Goal: Task Accomplishment & Management: Manage account settings

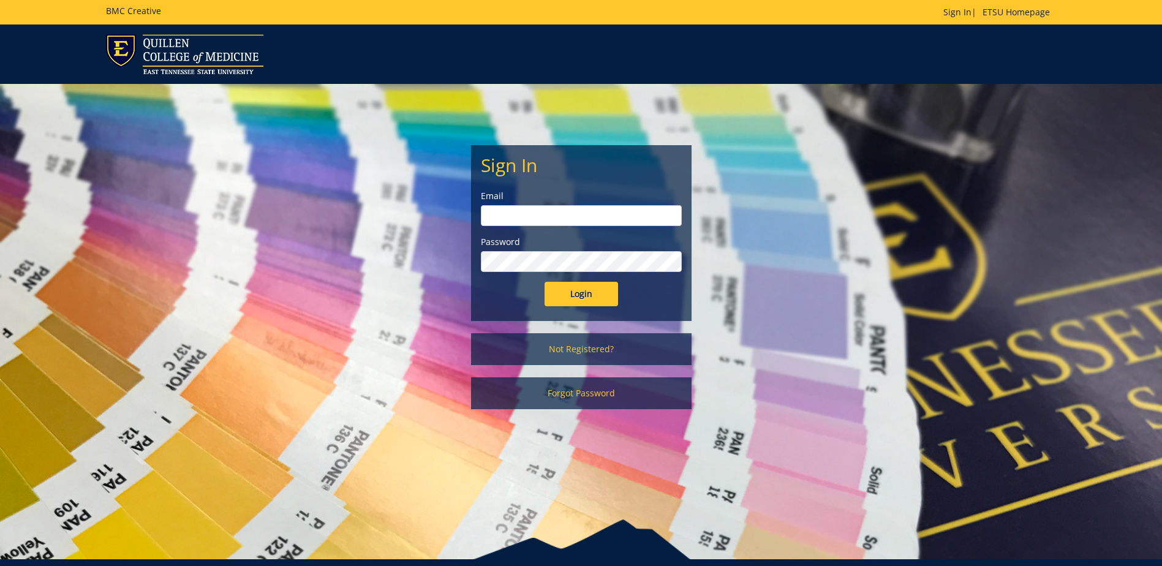
click at [589, 218] on input "email" at bounding box center [581, 215] width 201 height 21
type input "[EMAIL_ADDRESS][DOMAIN_NAME]"
click at [545, 282] on input "Login" at bounding box center [582, 294] width 74 height 25
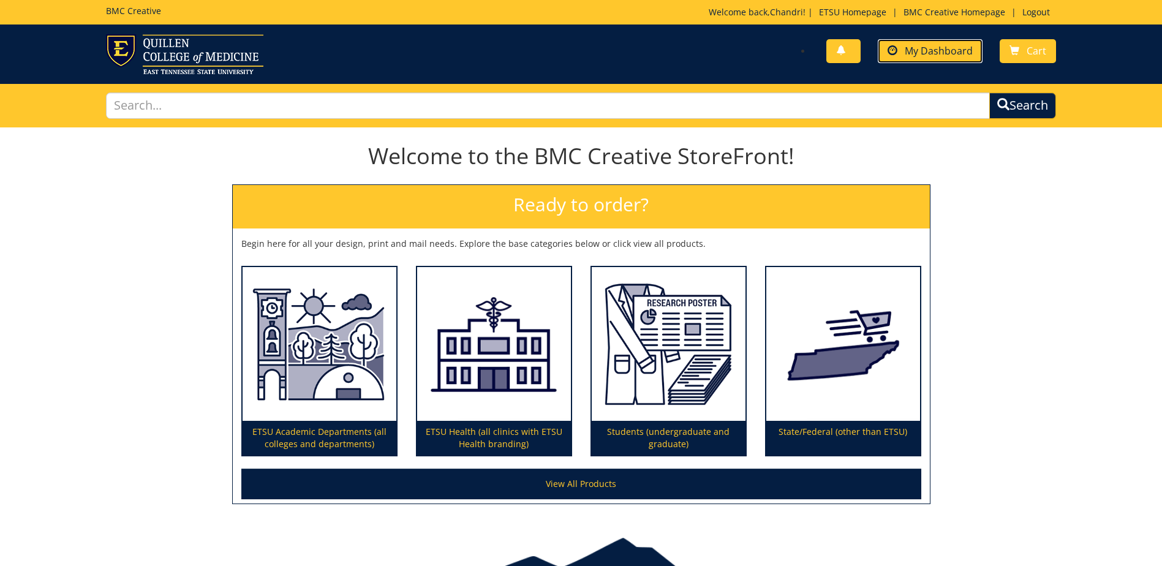
click at [945, 61] on link "My Dashboard" at bounding box center [930, 51] width 105 height 24
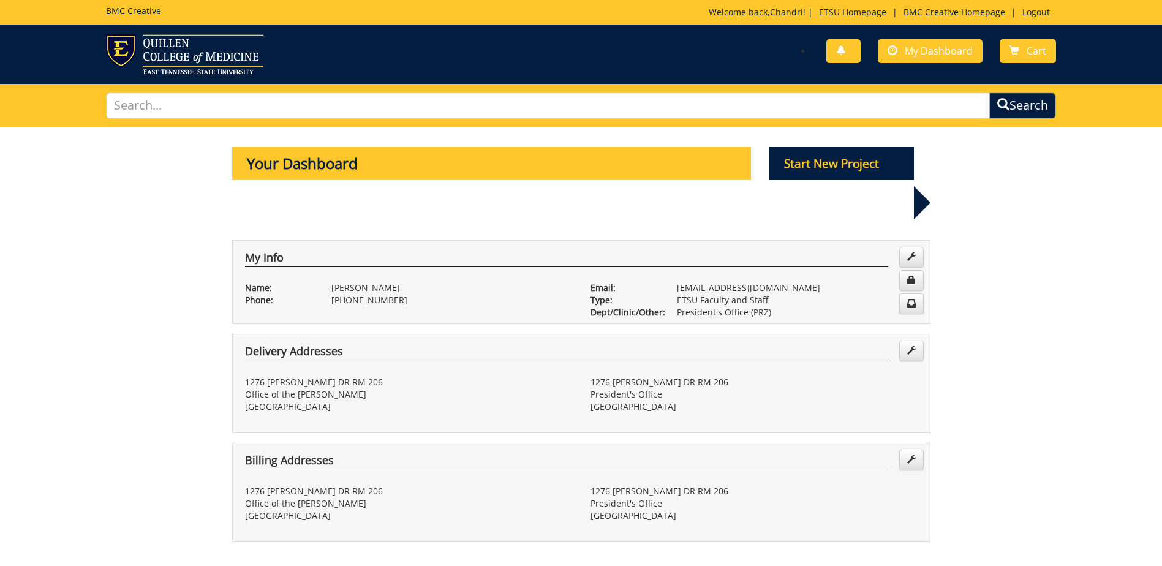
scroll to position [184, 0]
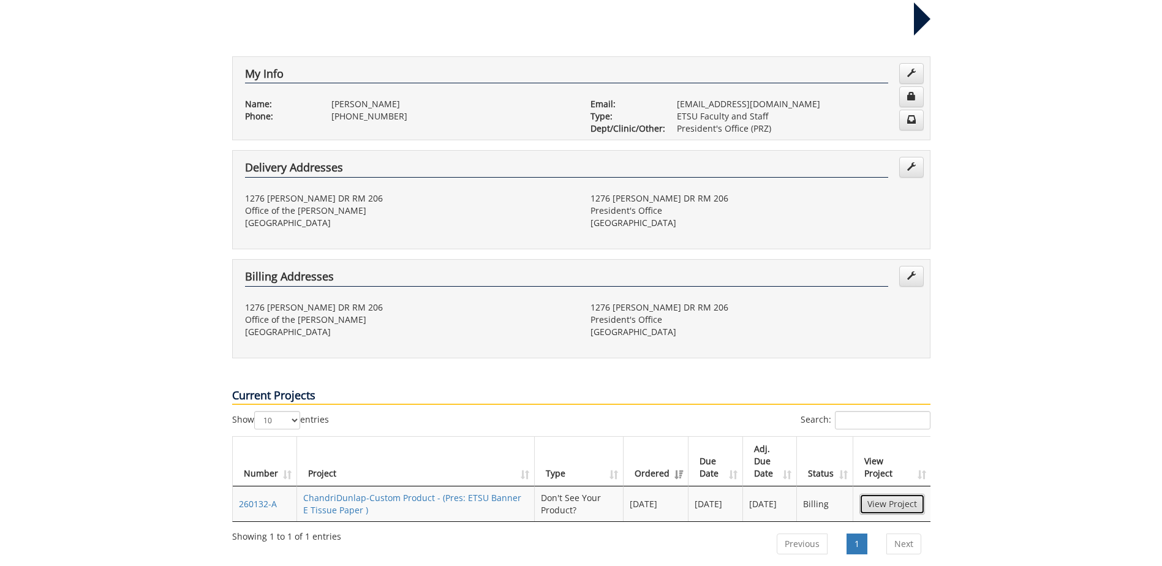
click at [912, 494] on link "View Project" at bounding box center [893, 504] width 66 height 21
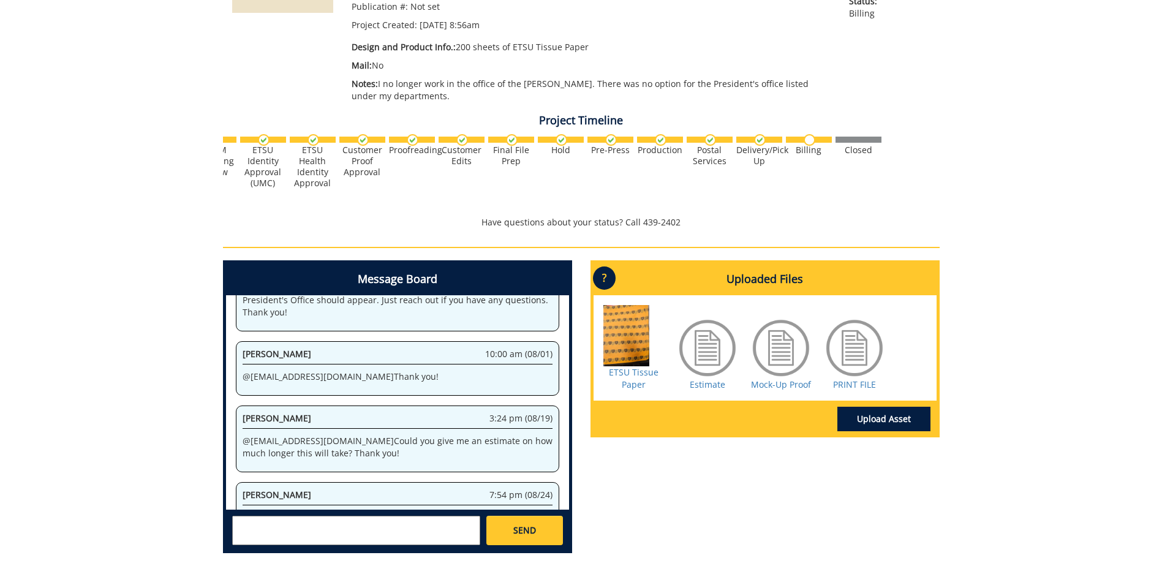
scroll to position [361, 0]
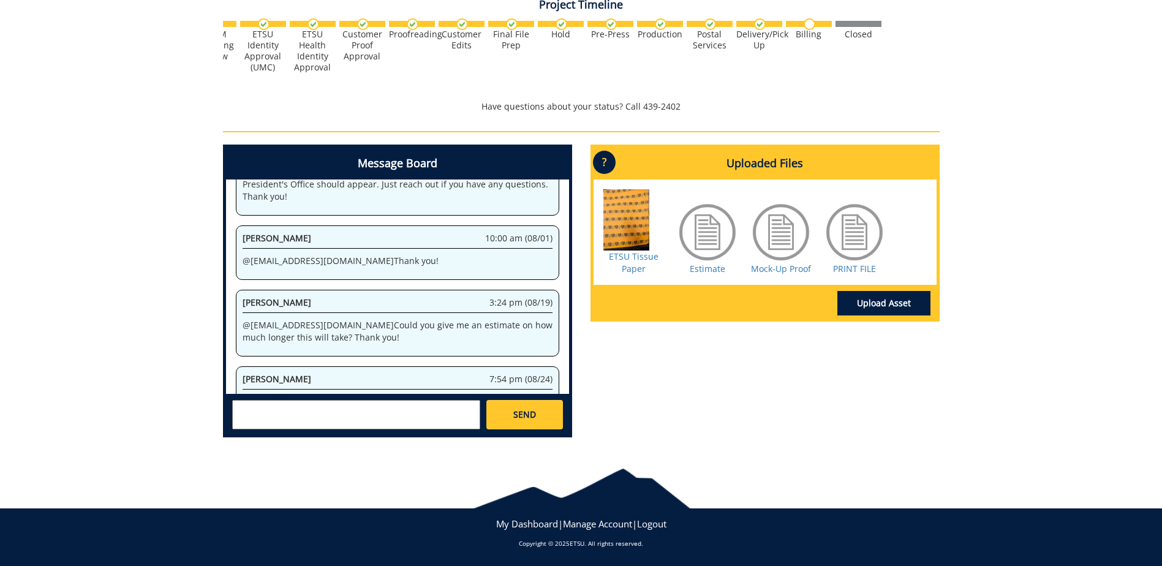
click at [253, 406] on textarea at bounding box center [356, 414] width 248 height 29
type textarea "A"
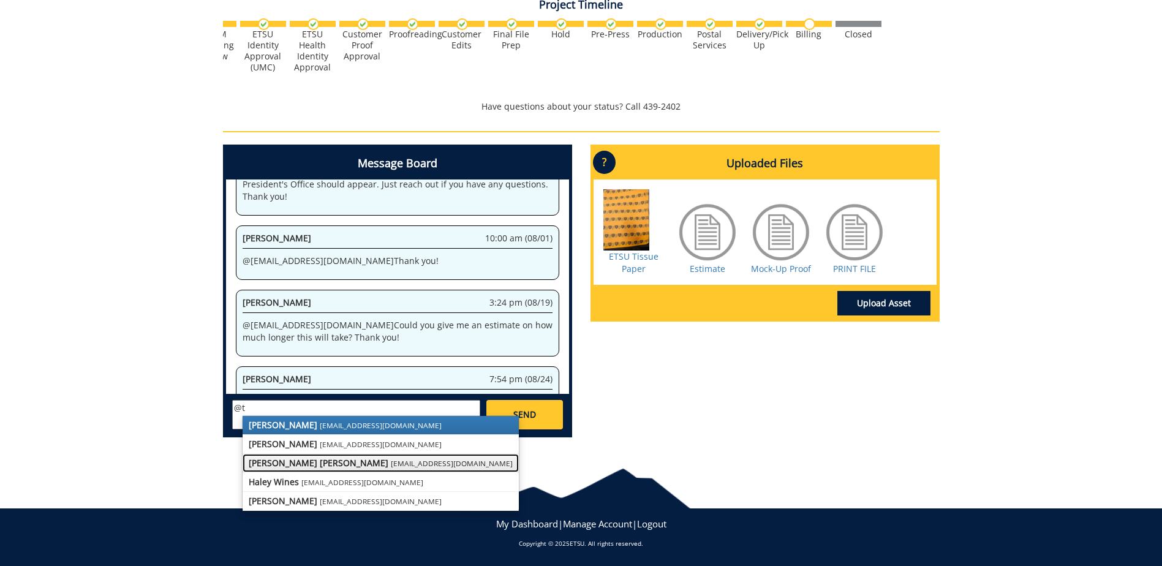
click at [391, 464] on small "campbelltc@etsu.edu" at bounding box center [452, 463] width 122 height 10
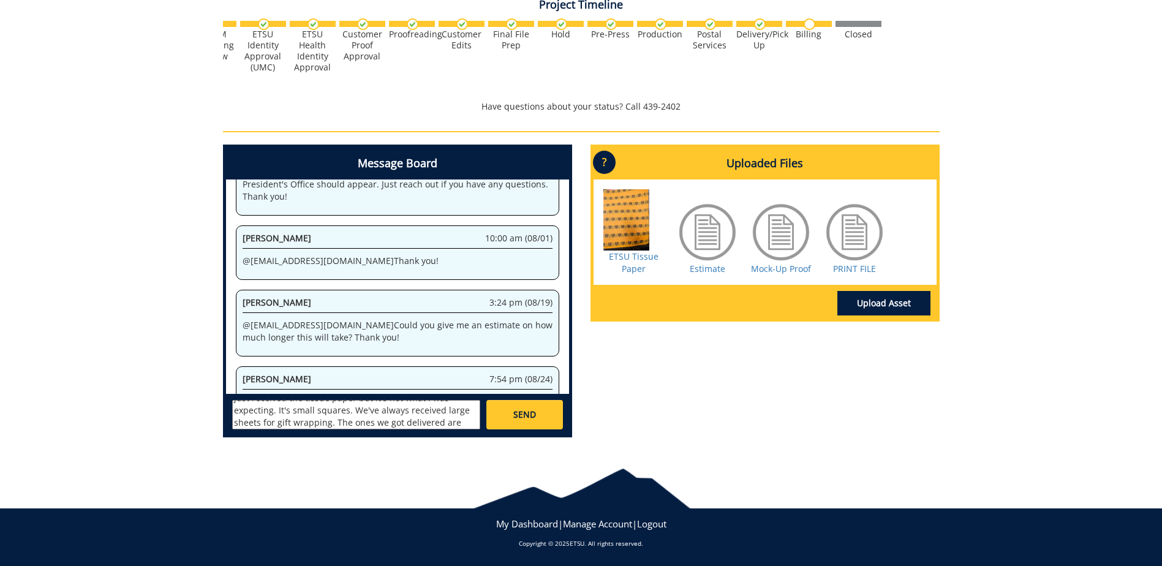
scroll to position [34, 0]
type textarea "@campbelltc@etsu.edu Hi Taylor, I just received the tissue paper but it's not w…"
click at [524, 408] on link "SEND" at bounding box center [525, 414] width 76 height 29
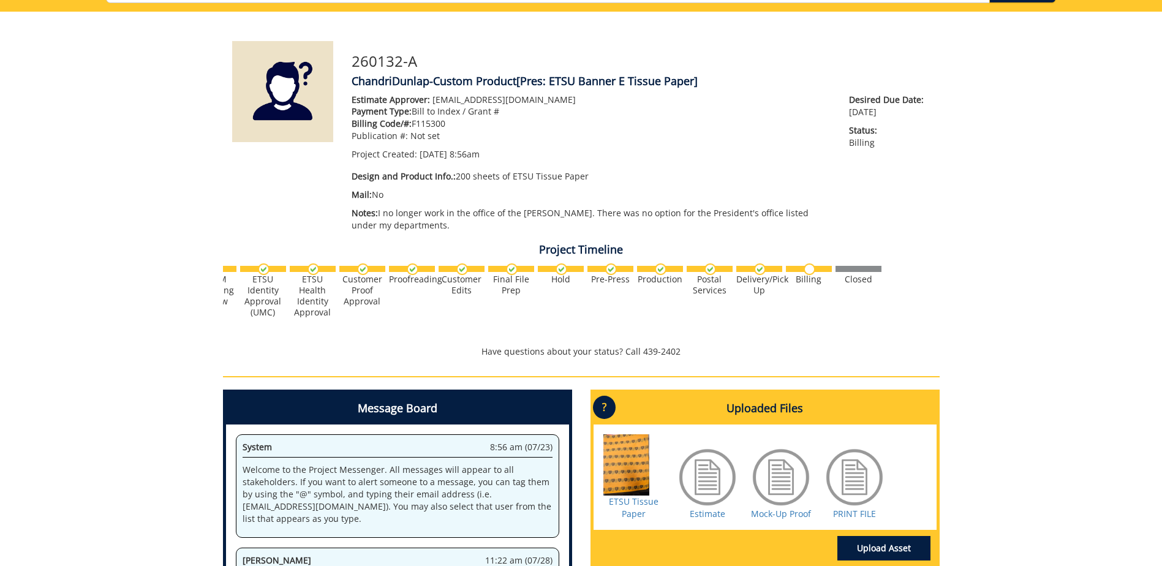
scroll to position [300, 0]
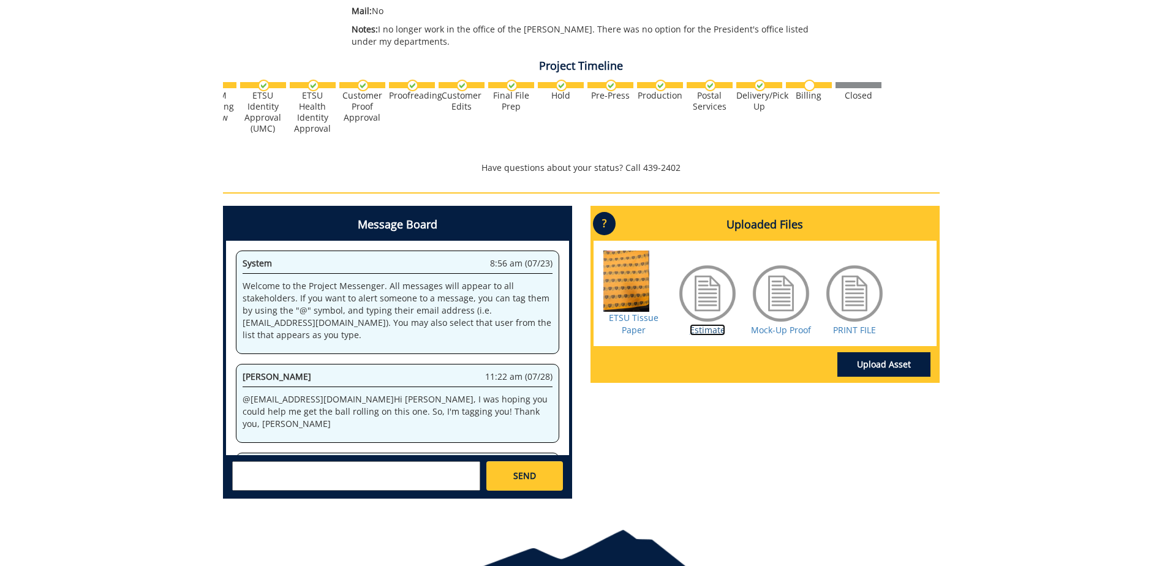
click at [705, 328] on link "Estimate" at bounding box center [708, 330] width 36 height 12
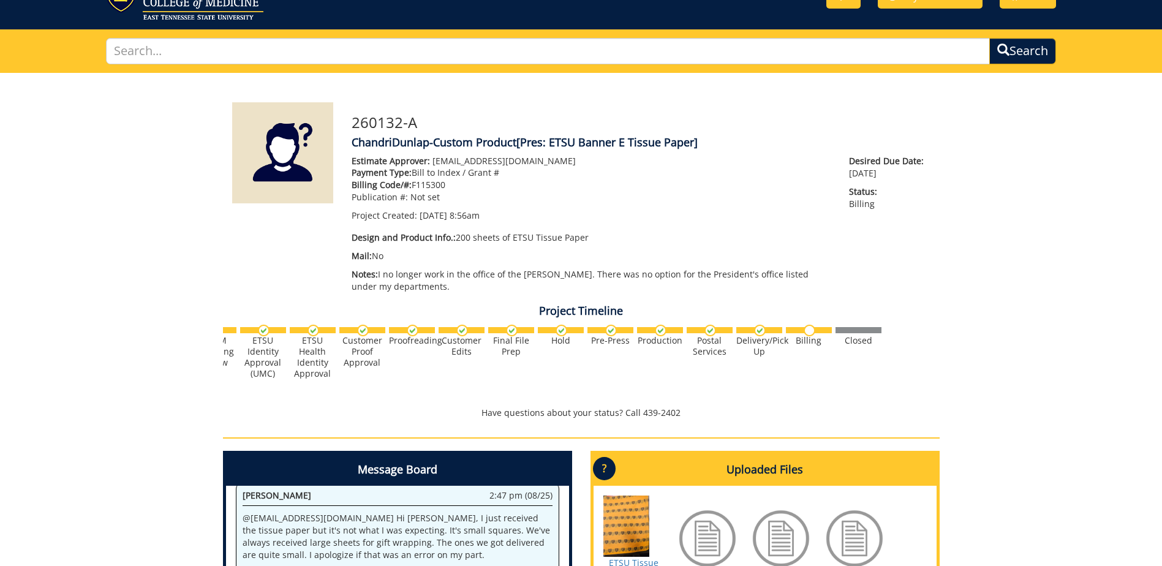
scroll to position [116, 0]
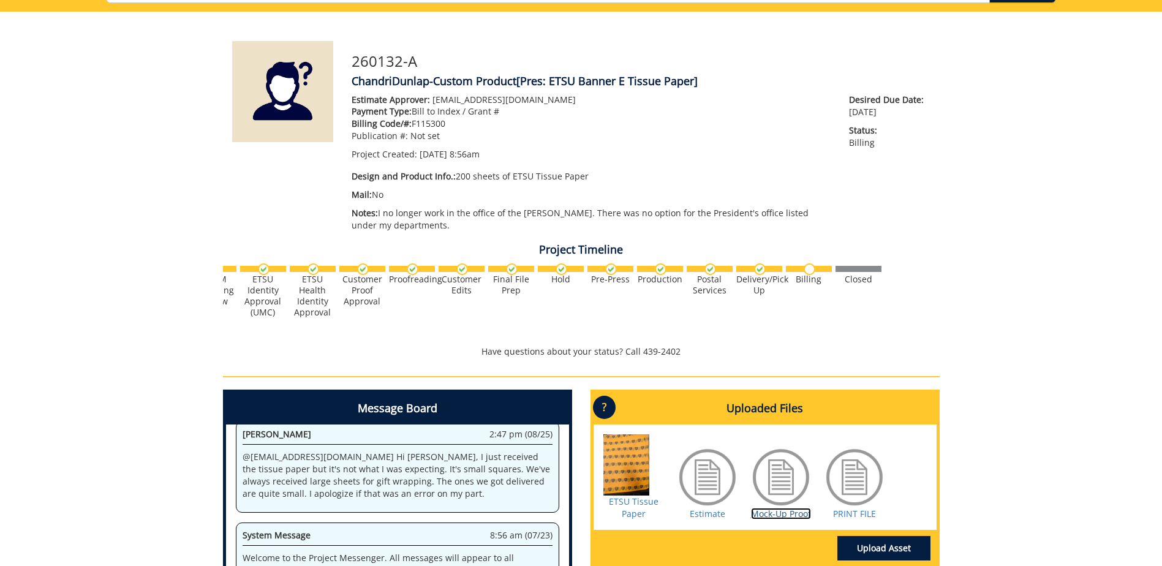
click at [778, 516] on link "Mock-Up Proof" at bounding box center [781, 514] width 60 height 12
click at [874, 515] on link "PRINT FILE" at bounding box center [854, 514] width 43 height 12
click at [716, 512] on link "Estimate" at bounding box center [708, 514] width 36 height 12
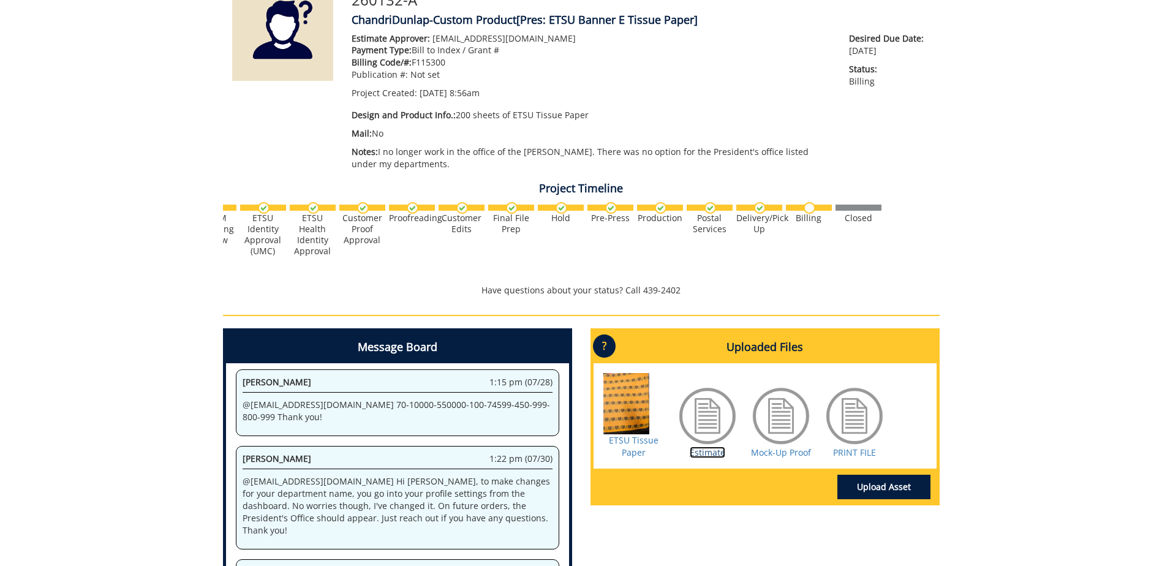
scroll to position [55, 0]
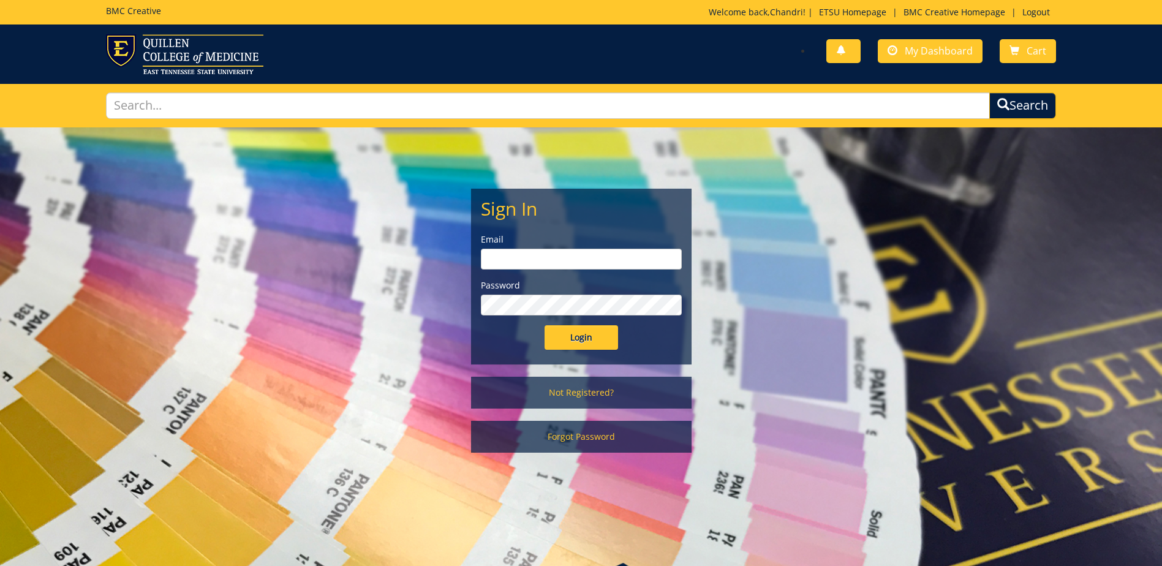
click at [526, 277] on form "Sign In Email Password Login" at bounding box center [581, 274] width 201 height 151
click at [524, 260] on input "email" at bounding box center [581, 259] width 201 height 21
type input "chandrirose@yahoo.com"
click at [545, 325] on input "Login" at bounding box center [582, 337] width 74 height 25
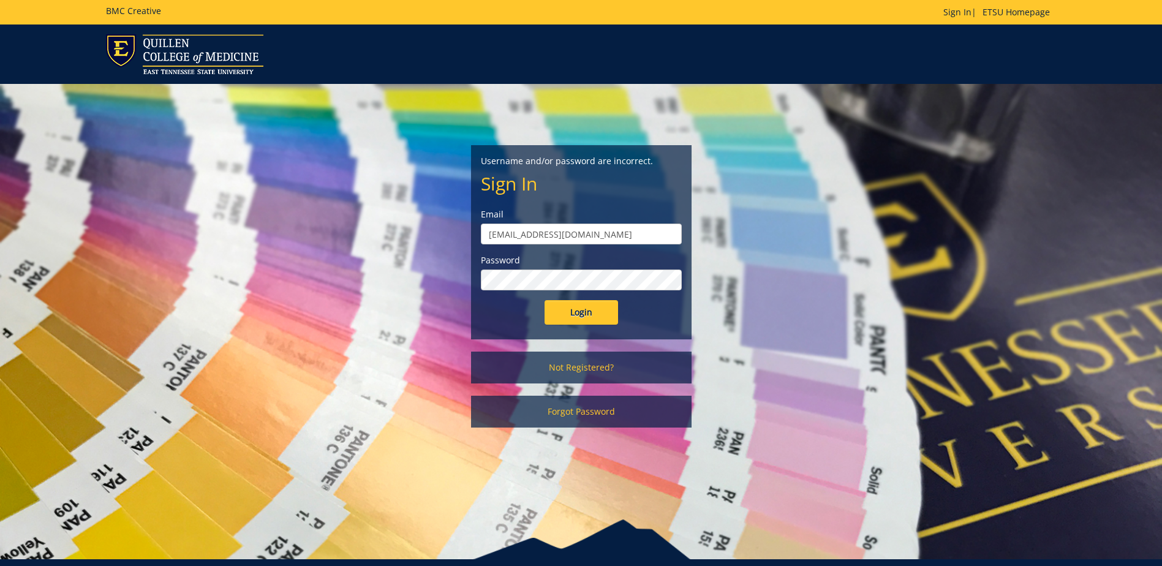
drag, startPoint x: 629, startPoint y: 233, endPoint x: 344, endPoint y: 180, distance: 289.9
click at [344, 180] on div "Username and/or password are incorrect. Sign In Email chandrirose@yahoo.com Pas…" at bounding box center [581, 262] width 717 height 356
type input "[EMAIL_ADDRESS][DOMAIN_NAME]"
click at [545, 300] on input "Login" at bounding box center [582, 312] width 74 height 25
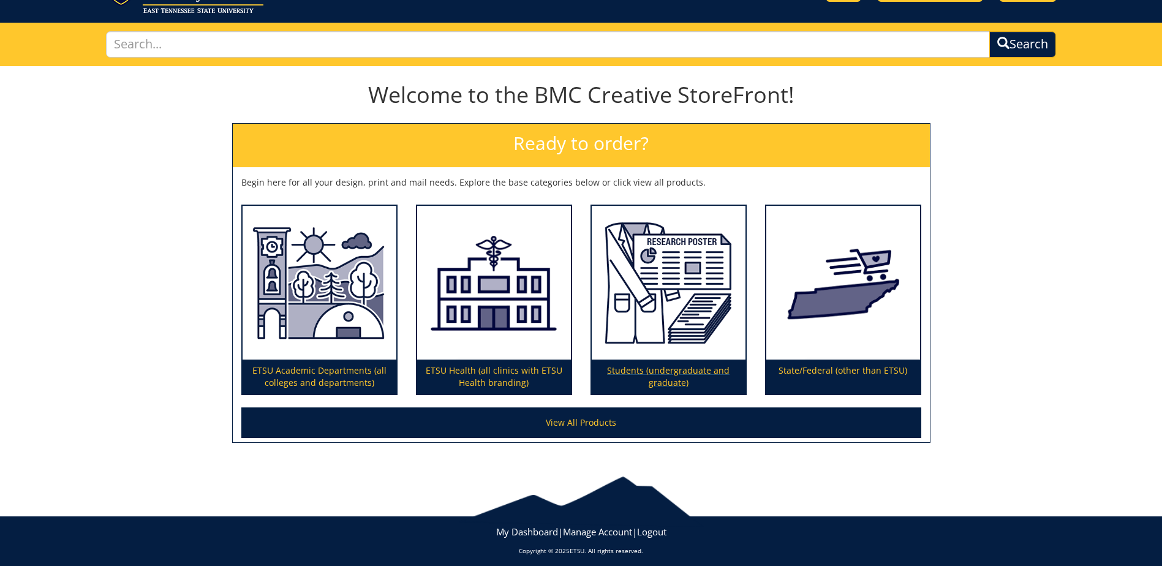
scroll to position [69, 0]
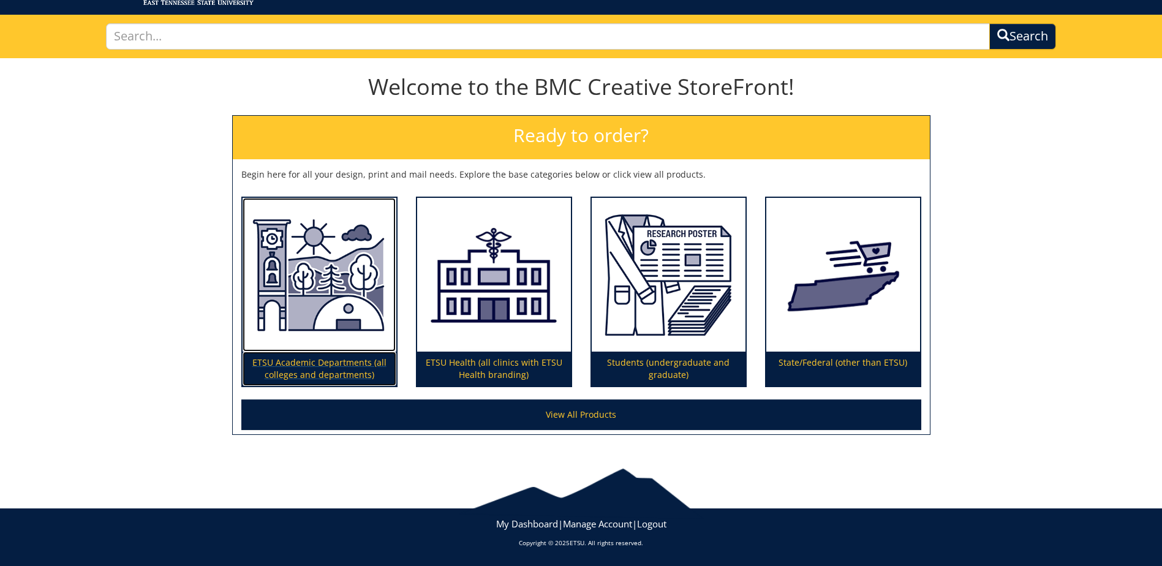
click at [333, 357] on p "ETSU Academic Departments (all colleges and departments)" at bounding box center [320, 369] width 154 height 34
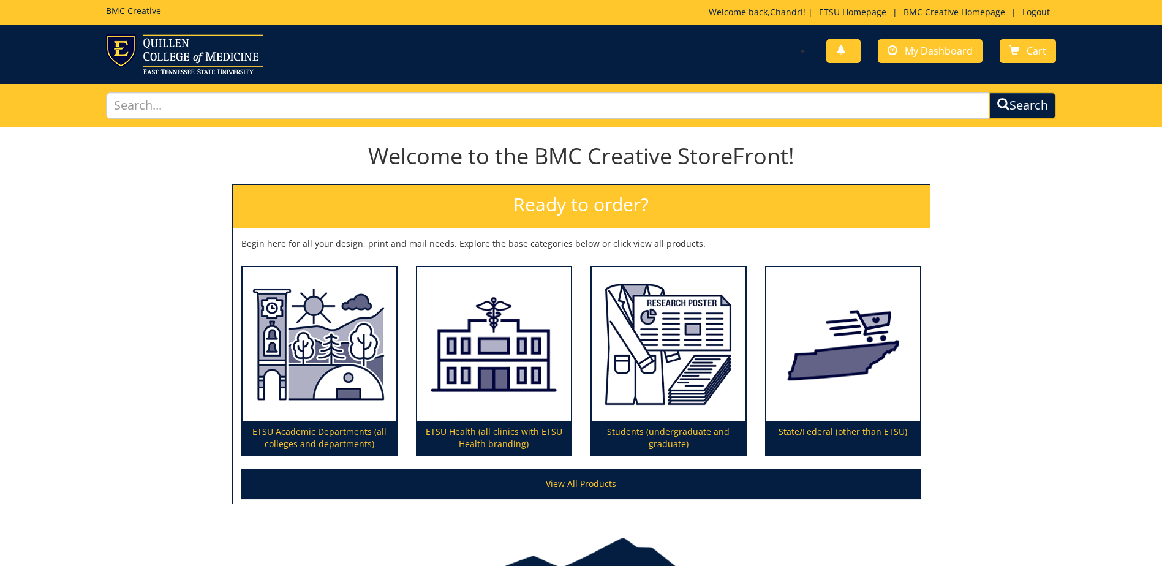
click at [903, 77] on div "You have no new notifications My Dashboard Cart" at bounding box center [581, 54] width 1162 height 59
click at [924, 40] on link "My Dashboard" at bounding box center [930, 51] width 105 height 24
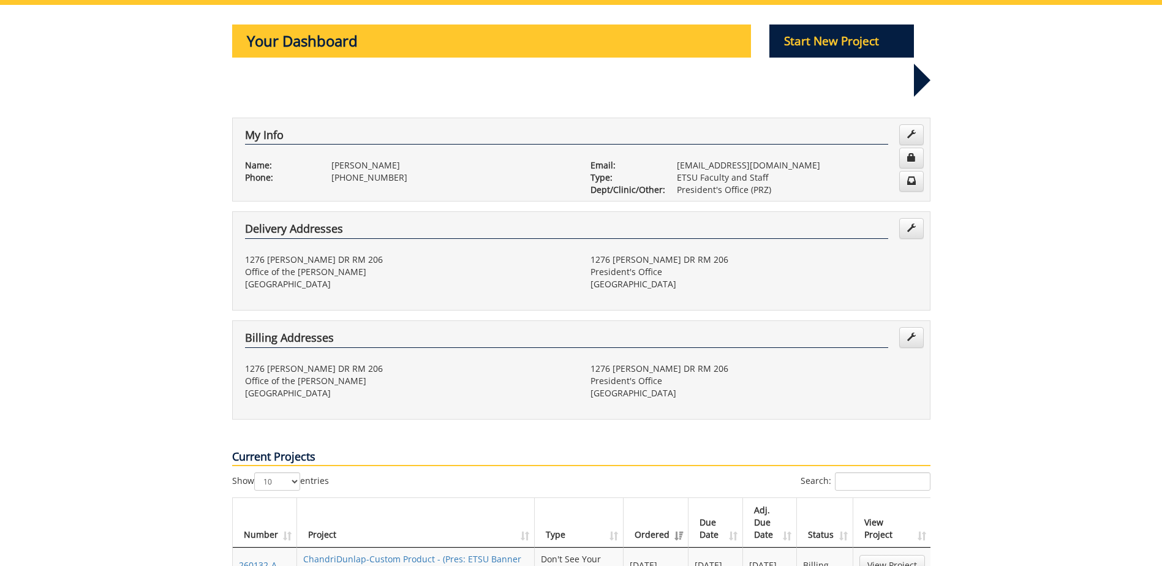
scroll to position [306, 0]
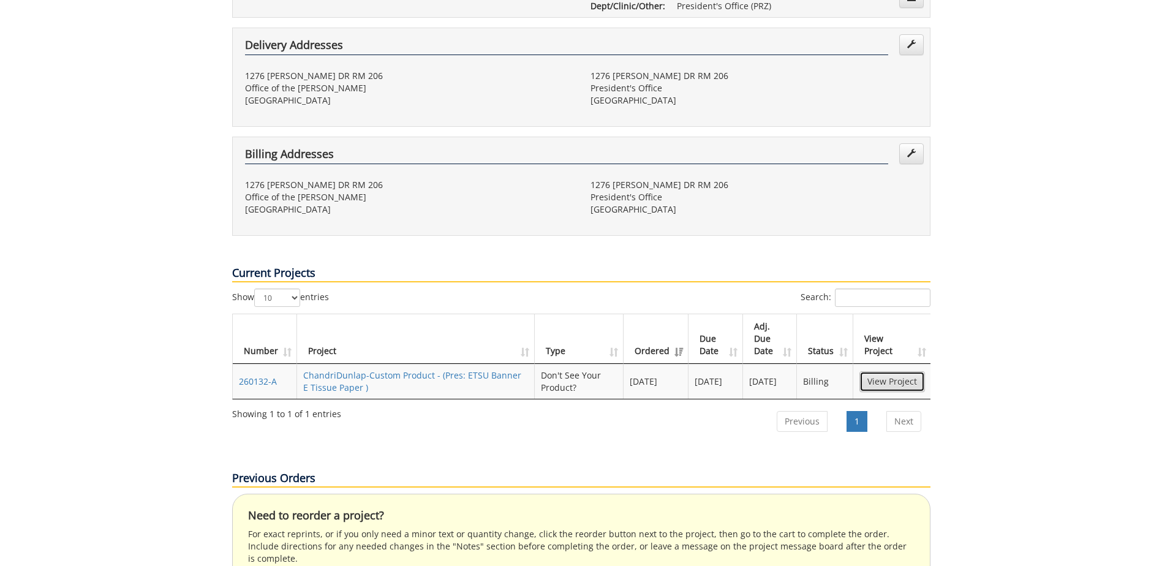
click at [893, 371] on link "View Project" at bounding box center [893, 381] width 66 height 21
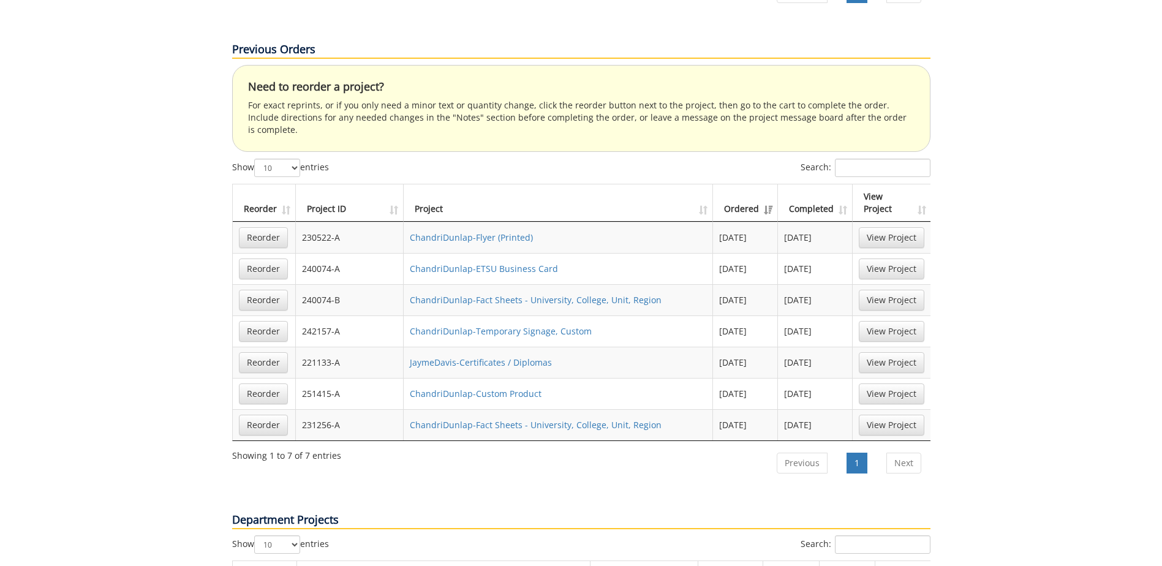
scroll to position [552, 0]
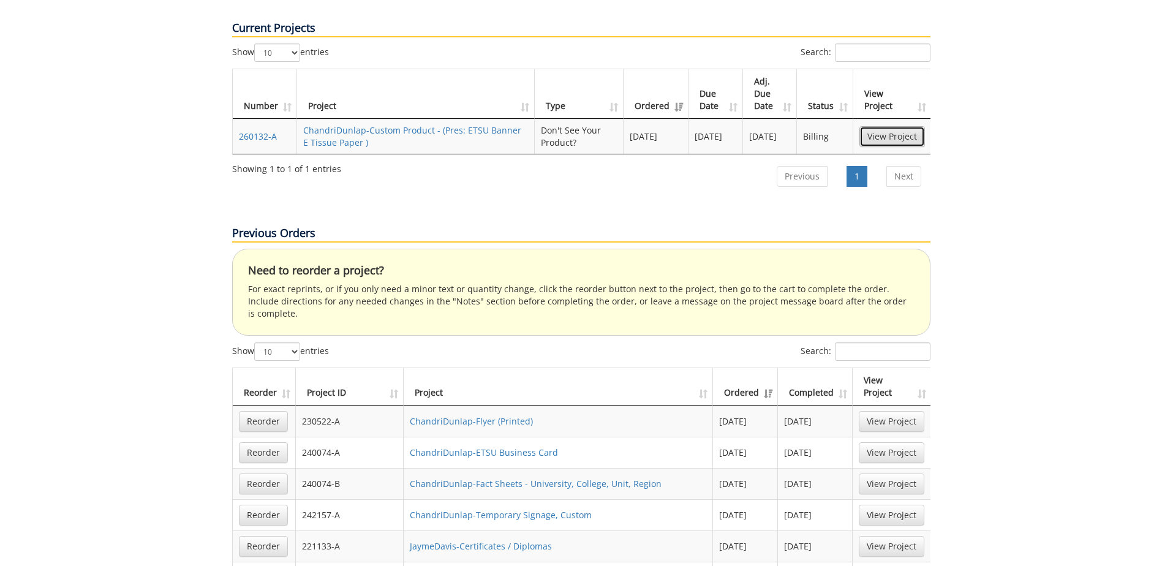
click at [898, 126] on link "View Project" at bounding box center [893, 136] width 66 height 21
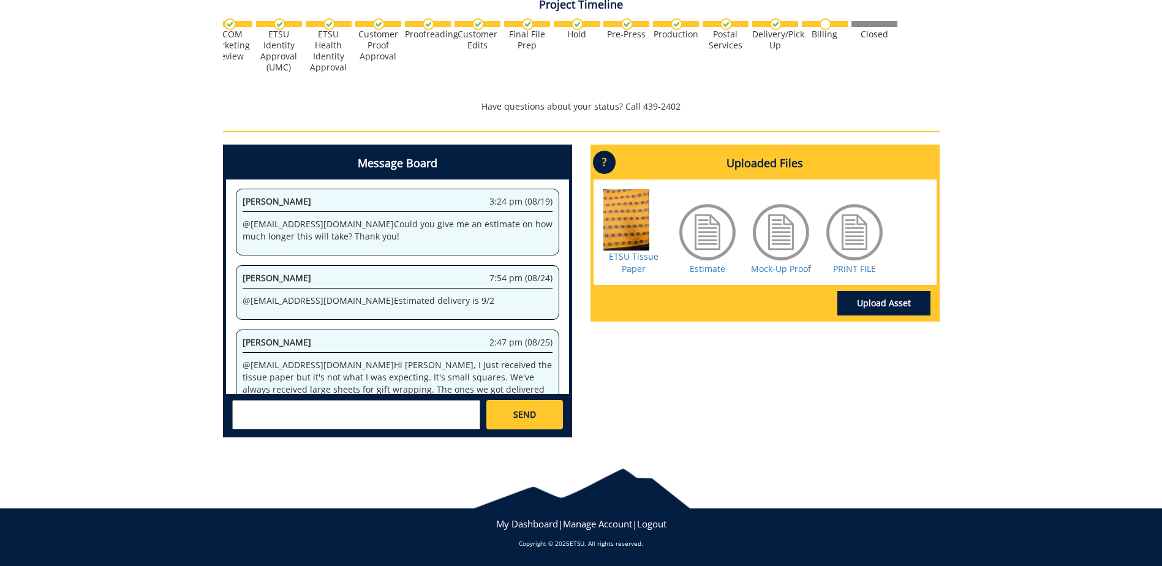
scroll to position [116, 0]
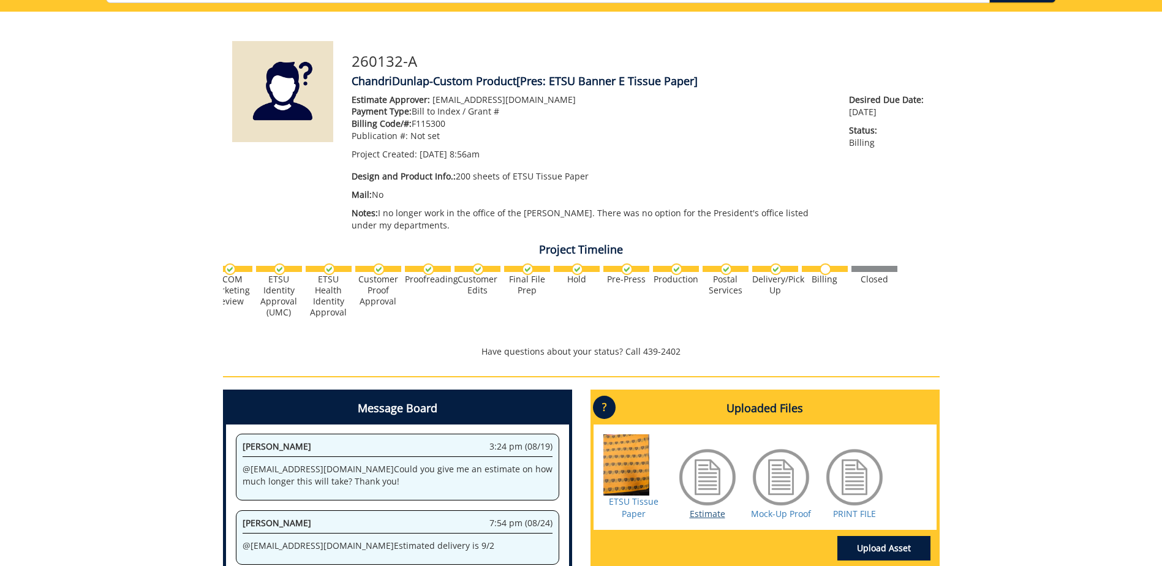
click at [700, 508] on div "Estimate" at bounding box center [707, 484] width 61 height 74
drag, startPoint x: 700, startPoint y: 508, endPoint x: 706, endPoint y: 517, distance: 10.7
click at [706, 517] on link "Estimate" at bounding box center [708, 514] width 36 height 12
click at [999, 116] on div "260132-A ChandriDunlap-Custom Product [Pres: ETSU Banner E Tissue Paper] Estima…" at bounding box center [581, 352] width 1162 height 681
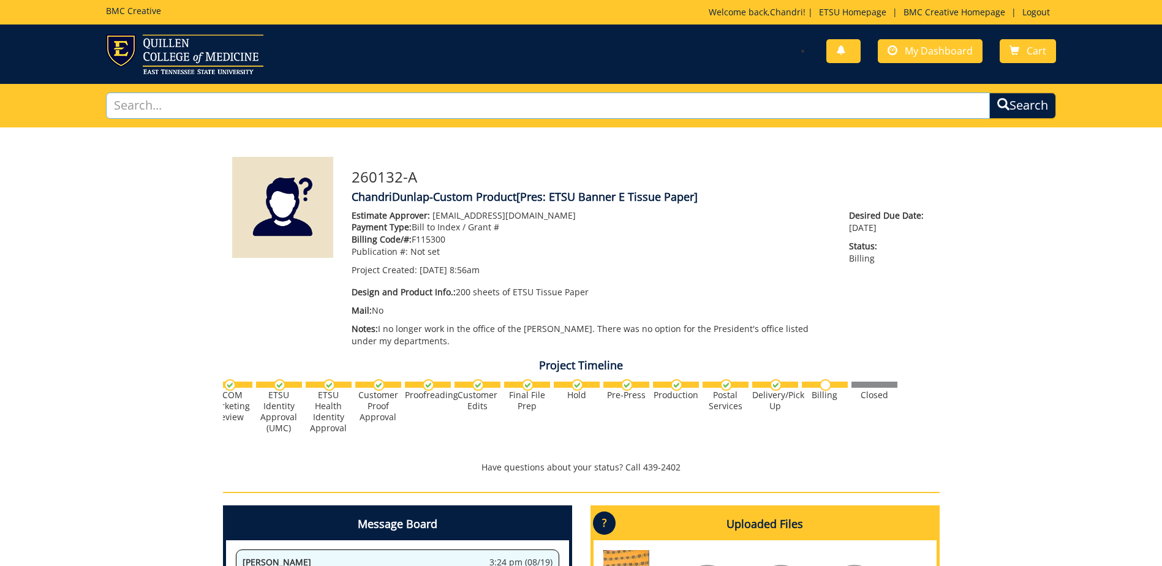
click at [154, 118] on input "text" at bounding box center [548, 106] width 884 height 26
click at [100, 182] on div "260132-A ChandriDunlap-Custom Product [Pres: ETSU Banner E Tissue Paper] Estima…" at bounding box center [581, 467] width 1162 height 681
drag, startPoint x: 154, startPoint y: 106, endPoint x: 129, endPoint y: 184, distance: 82.4
click at [154, 107] on input "text" at bounding box center [548, 106] width 884 height 26
drag, startPoint x: 83, startPoint y: 237, endPoint x: 105, endPoint y: 212, distance: 33.0
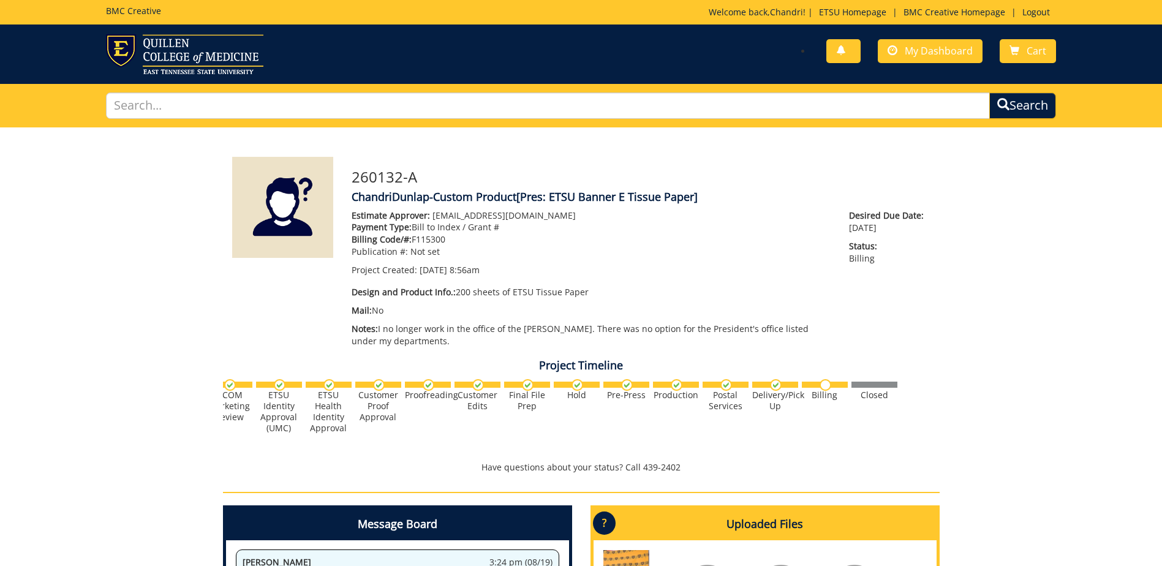
click at [95, 235] on div "260132-A ChandriDunlap-Custom Product [Pres: ETSU Banner E Tissue Paper] Estima…" at bounding box center [581, 467] width 1162 height 681
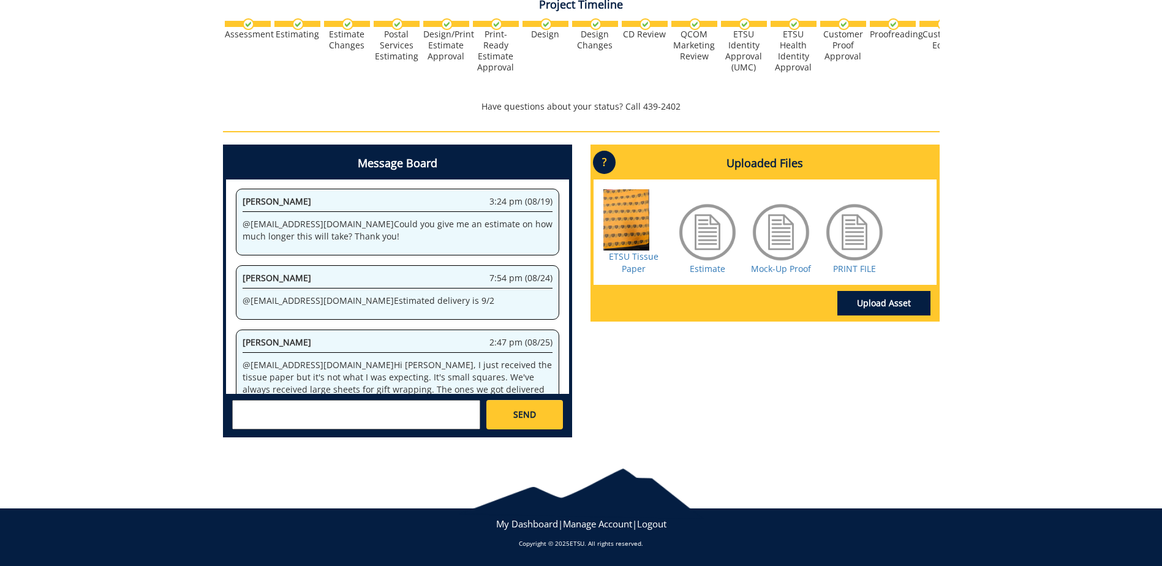
scroll to position [361, 0]
